Goal: Information Seeking & Learning: Learn about a topic

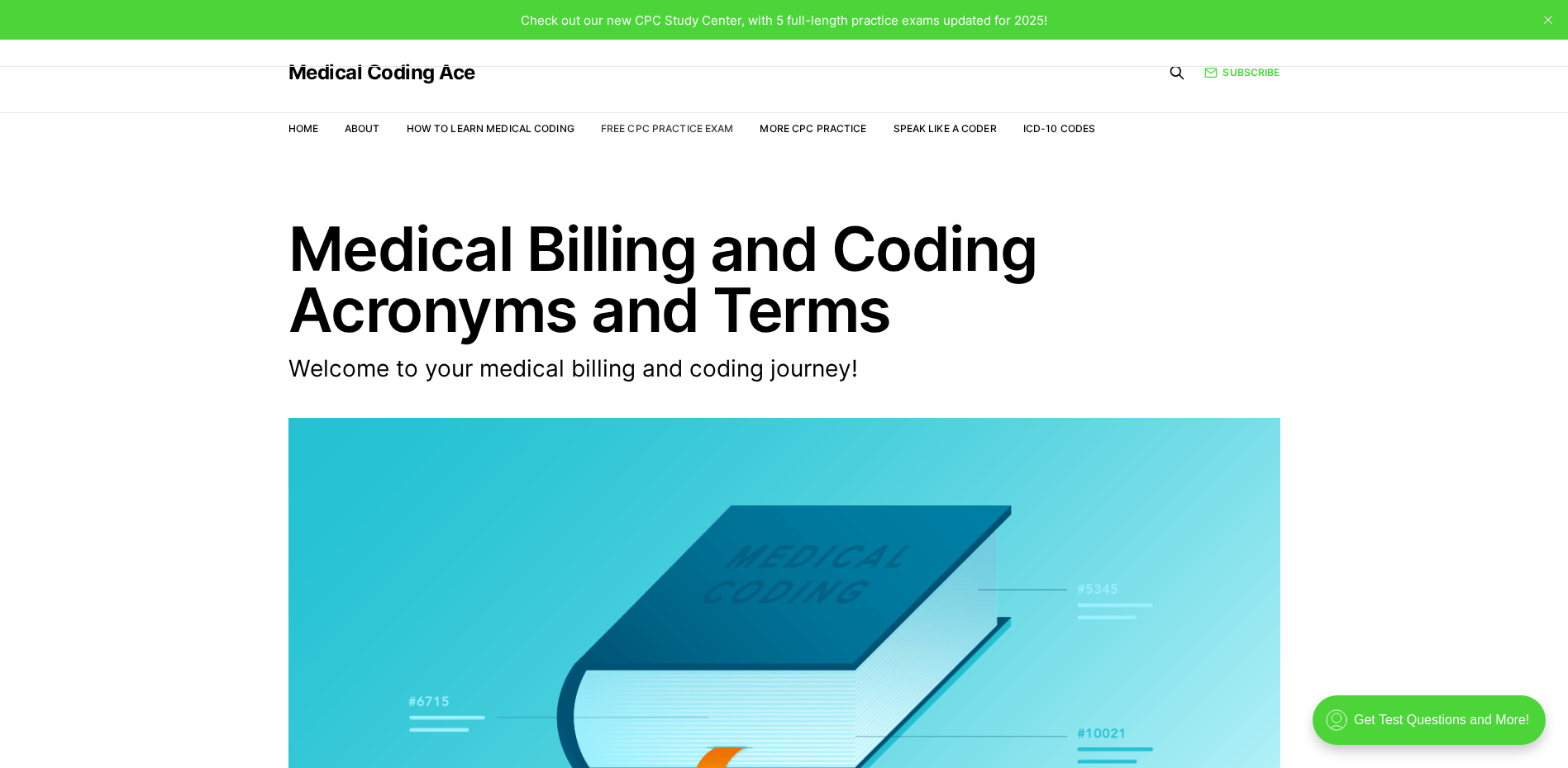
click at [673, 123] on link "Free CPC Practice Exam" at bounding box center [667, 128] width 133 height 12
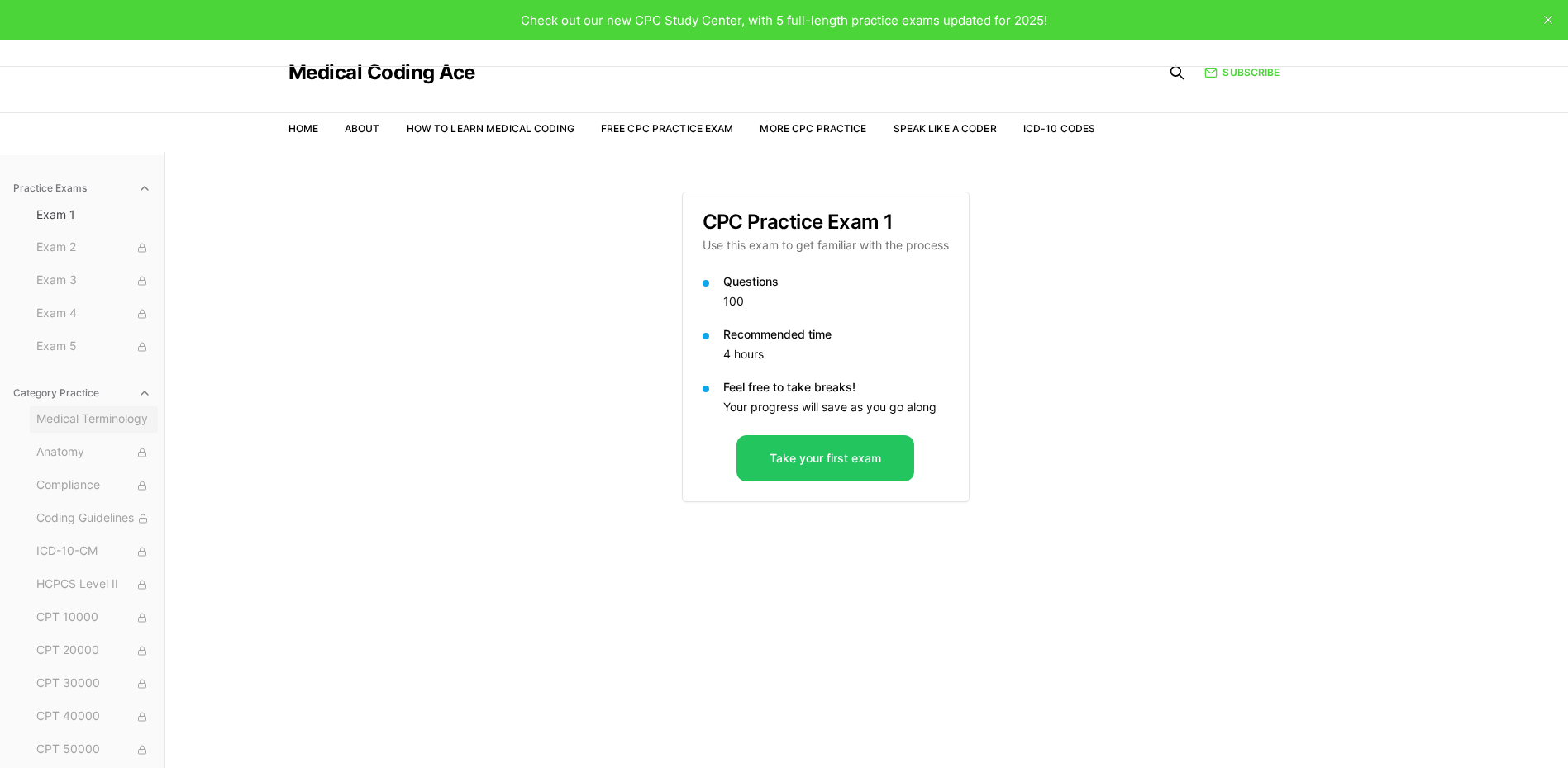
click at [104, 421] on span "Medical Terminology" at bounding box center [93, 420] width 115 height 18
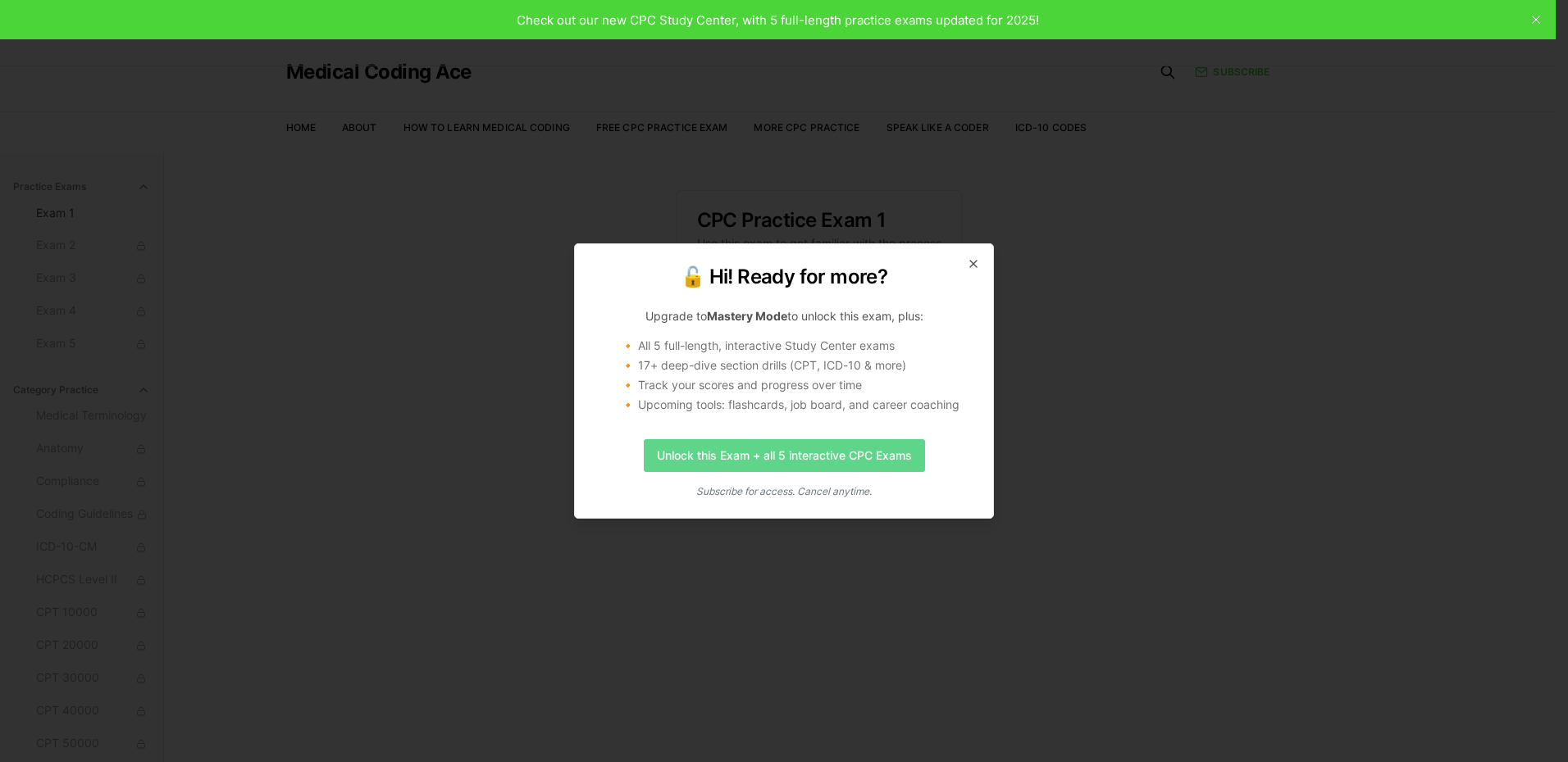
click at [756, 451] on link "Unlock this Exam + all 5 interactive CPC Exams" at bounding box center [784, 456] width 281 height 33
click at [978, 261] on icon "button" at bounding box center [973, 264] width 13 height 13
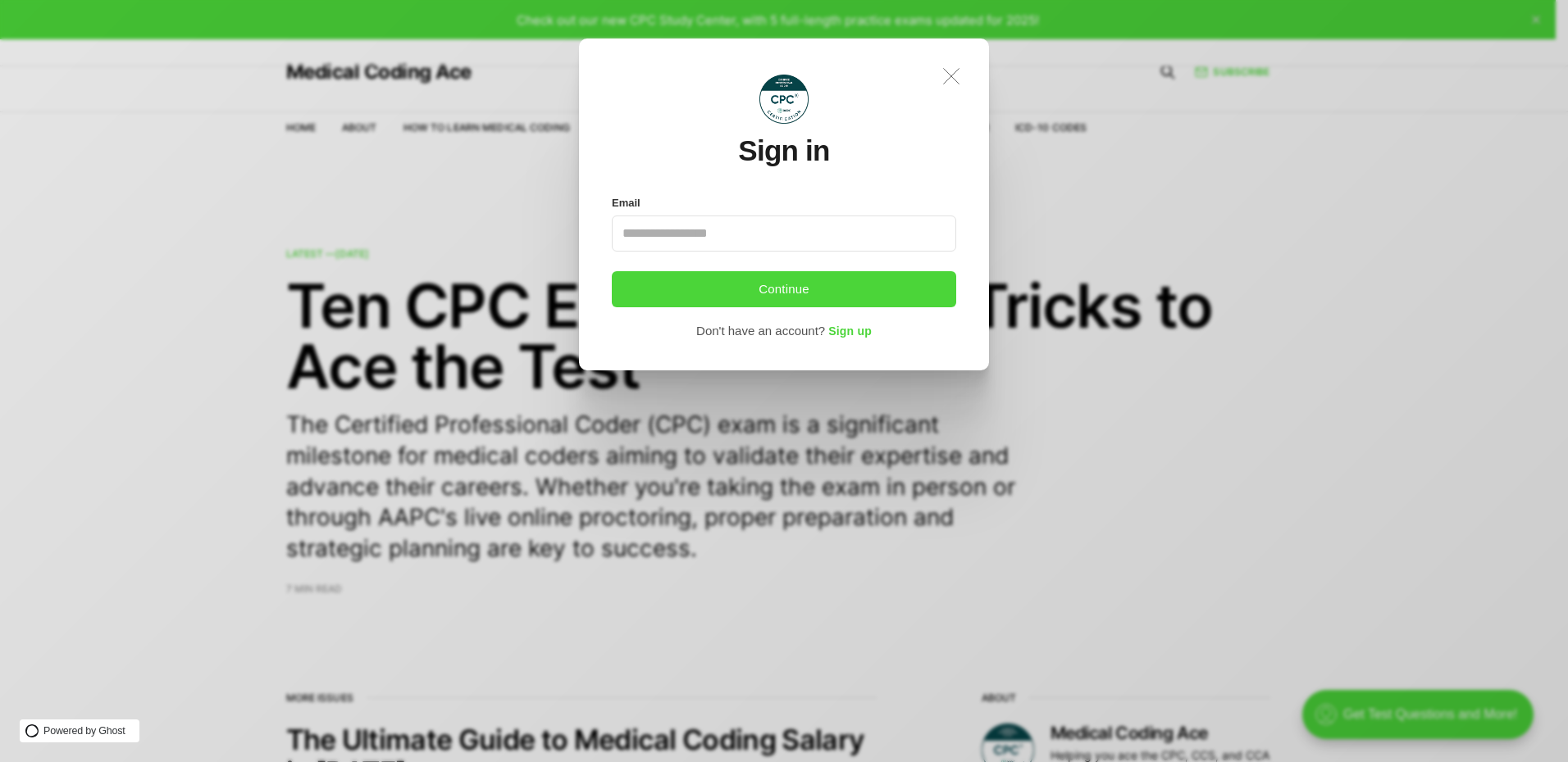
click at [953, 77] on icon at bounding box center [951, 75] width 16 height 16
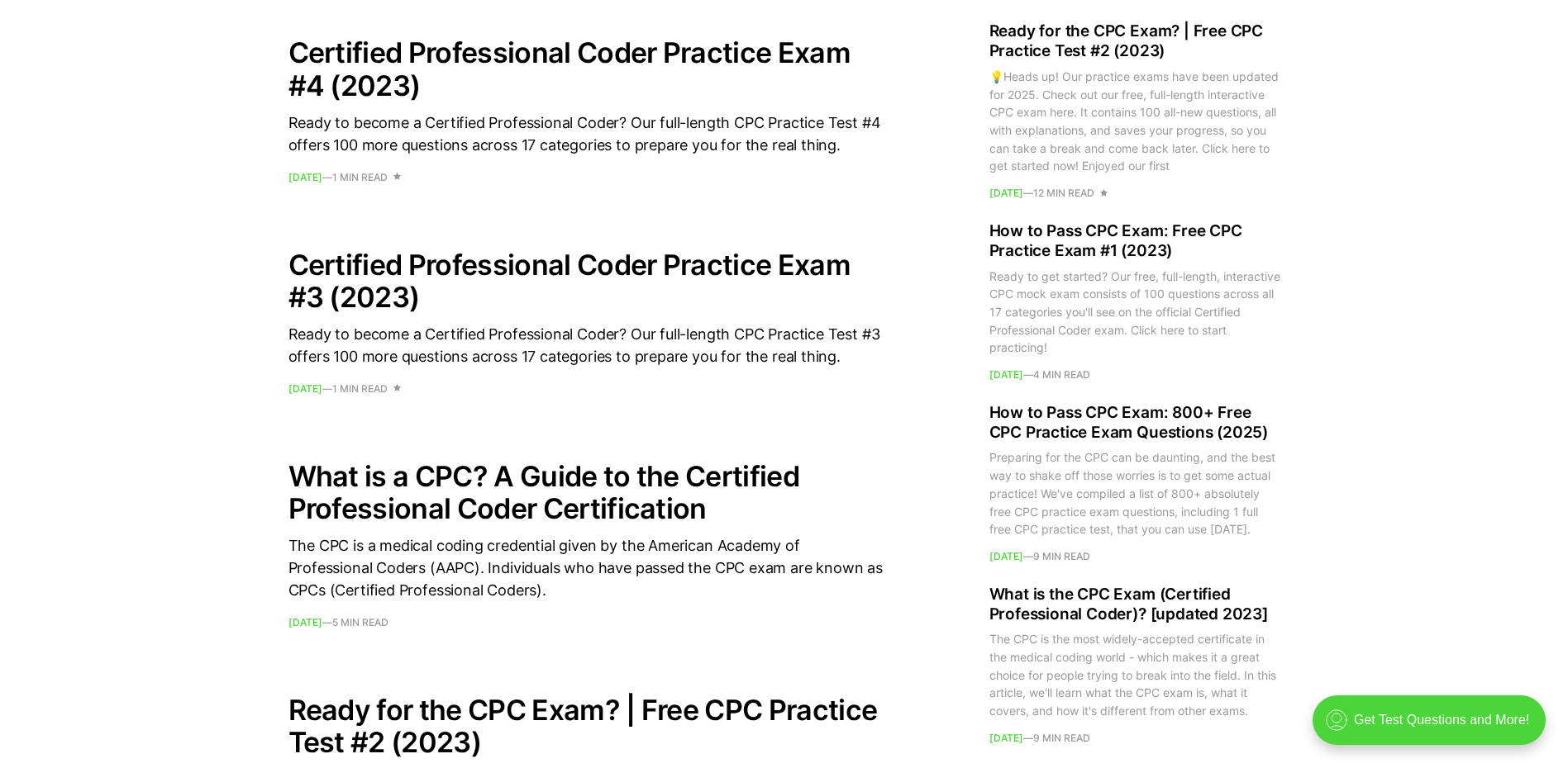
scroll to position [1577, 0]
